Goal: Task Accomplishment & Management: Manage account settings

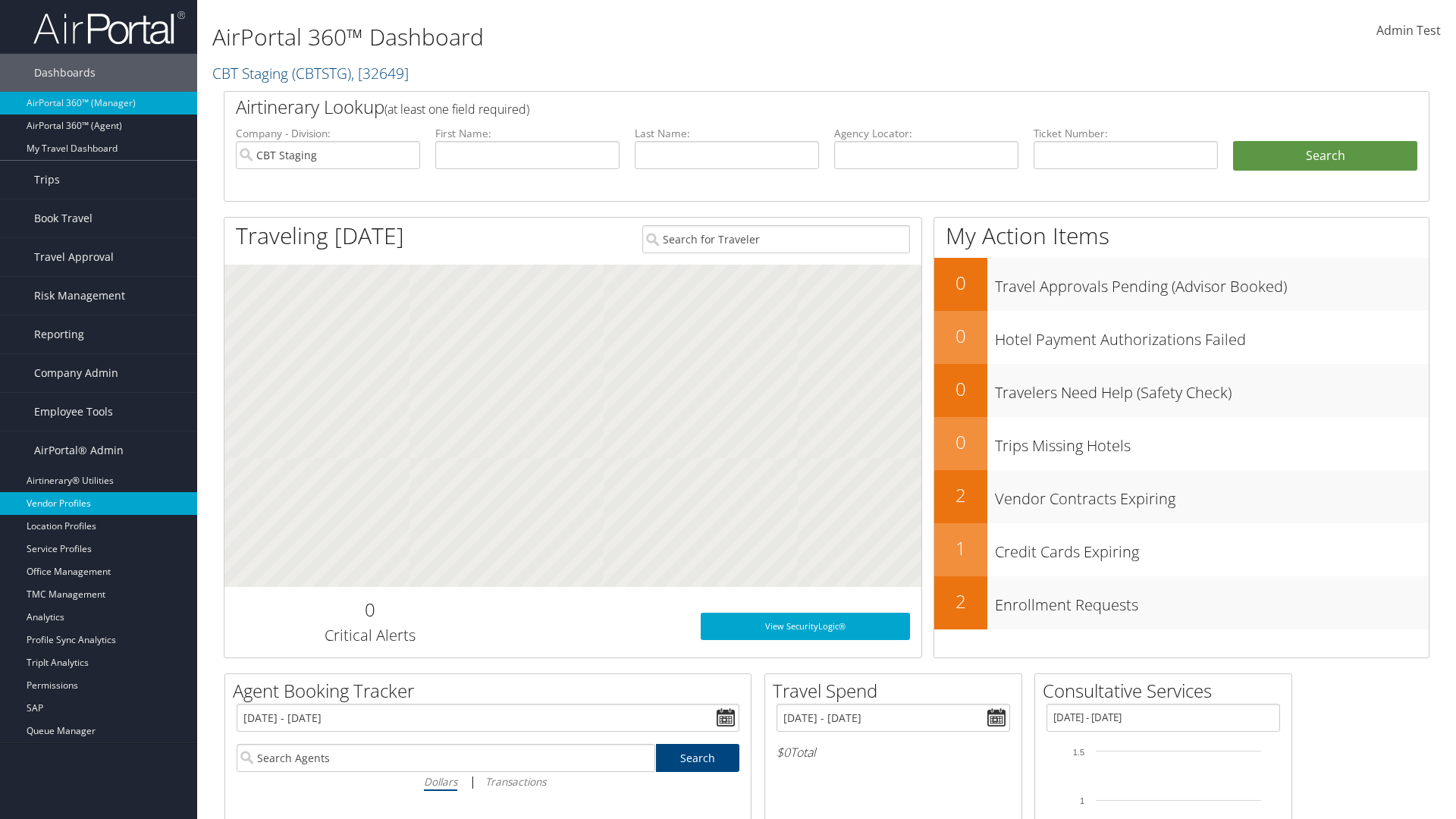
click at [98, 503] on link "Vendor Profiles" at bounding box center [98, 503] width 198 height 23
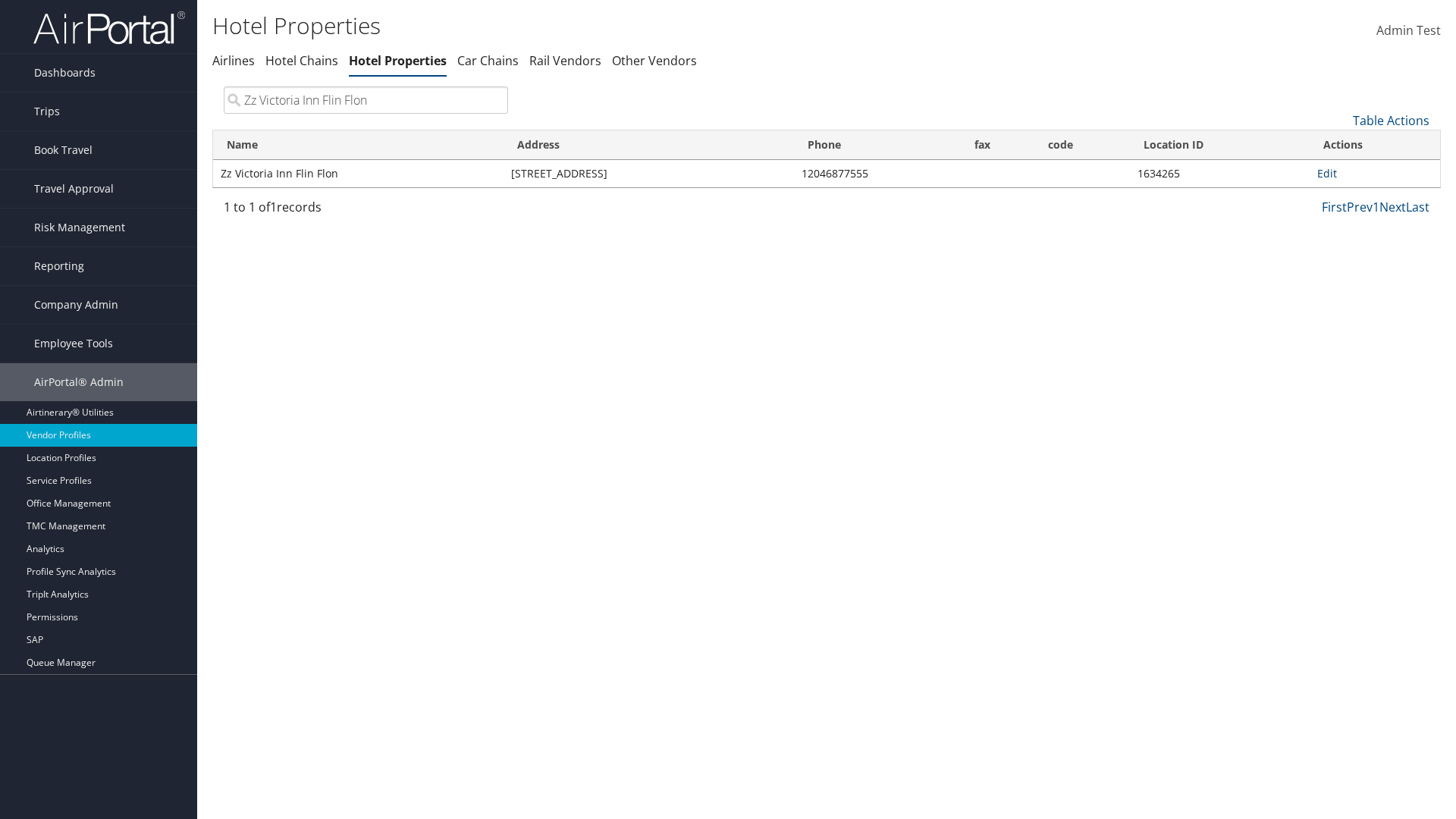
type input "Zz Victoria Inn Flin Flon"
click at [1326, 173] on link "Edit" at bounding box center [1327, 173] width 20 height 15
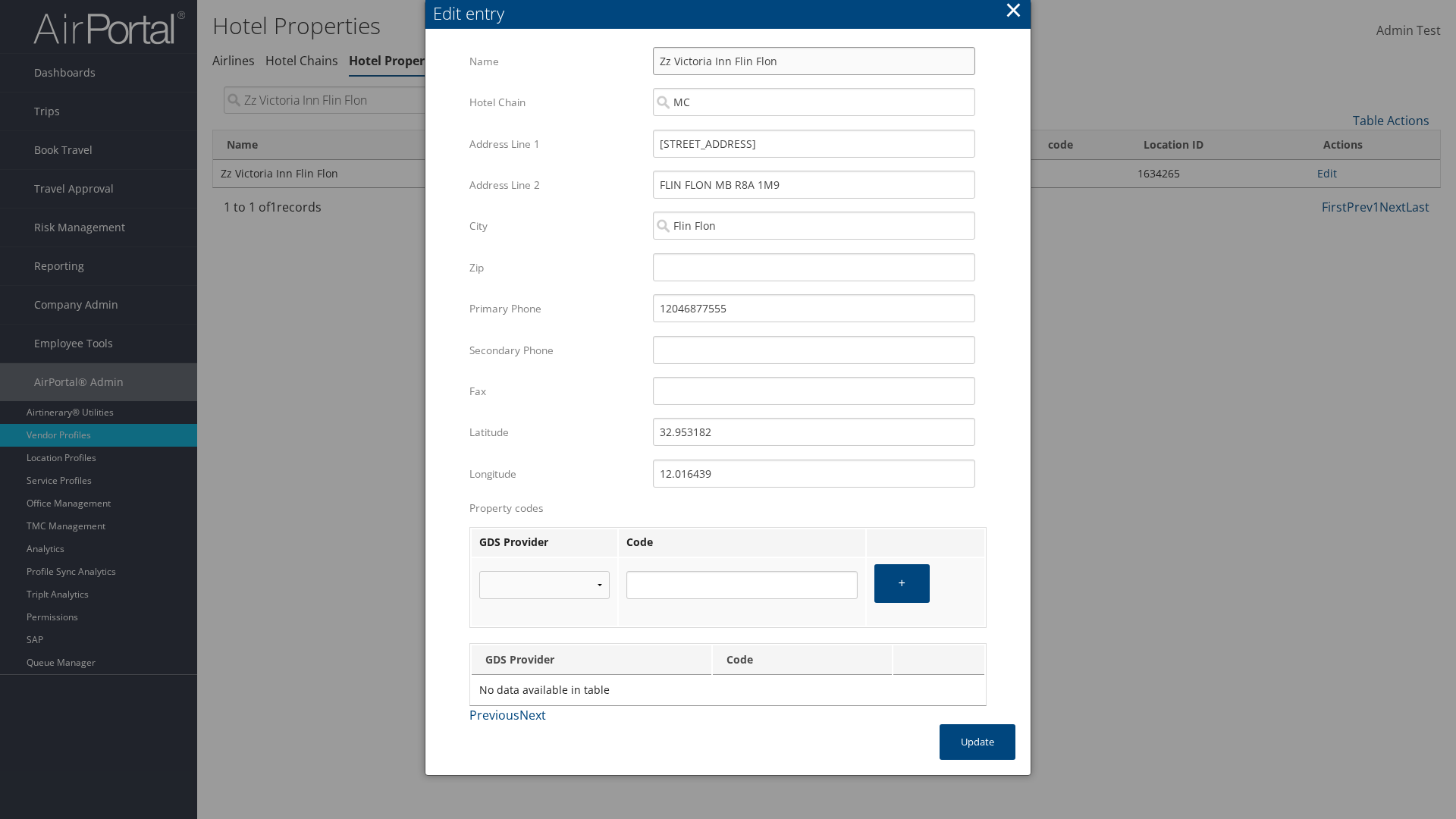
click at [814, 61] on input "Zz Victoria Inn Flin Flon" at bounding box center [814, 61] width 322 height 29
type input "Zz Victoria Inn Flin Flon"
click at [814, 144] on input "[STREET_ADDRESS]" at bounding box center [814, 144] width 322 height 29
type input "[STREET_ADDRESS]"
click at [814, 432] on input "32.953182" at bounding box center [814, 432] width 322 height 29
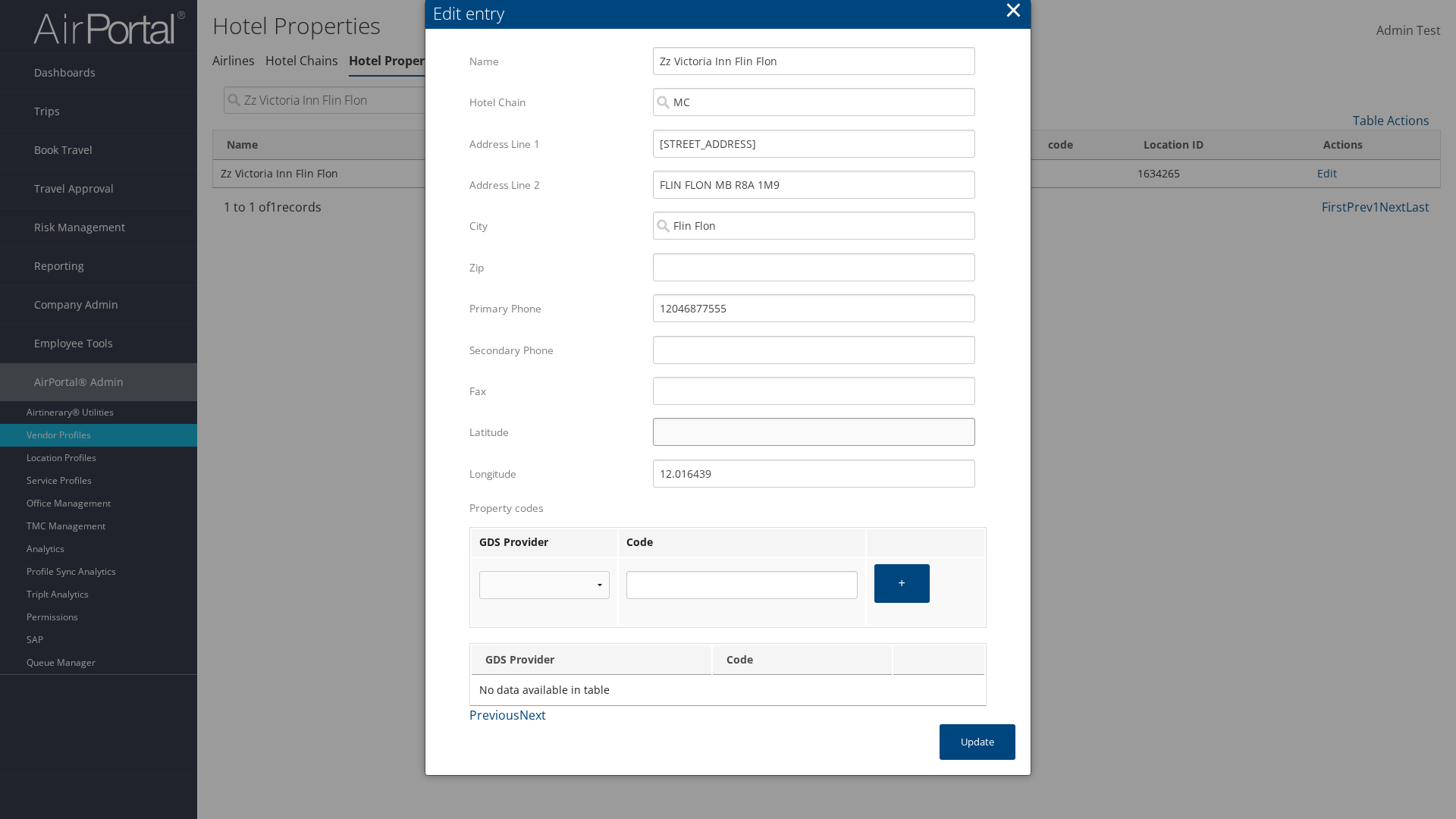
type input "32.953182"
click at [814, 473] on input "12.016439" at bounding box center [814, 473] width 322 height 29
type input "12.016439"
